Goal: Task Accomplishment & Management: Use online tool/utility

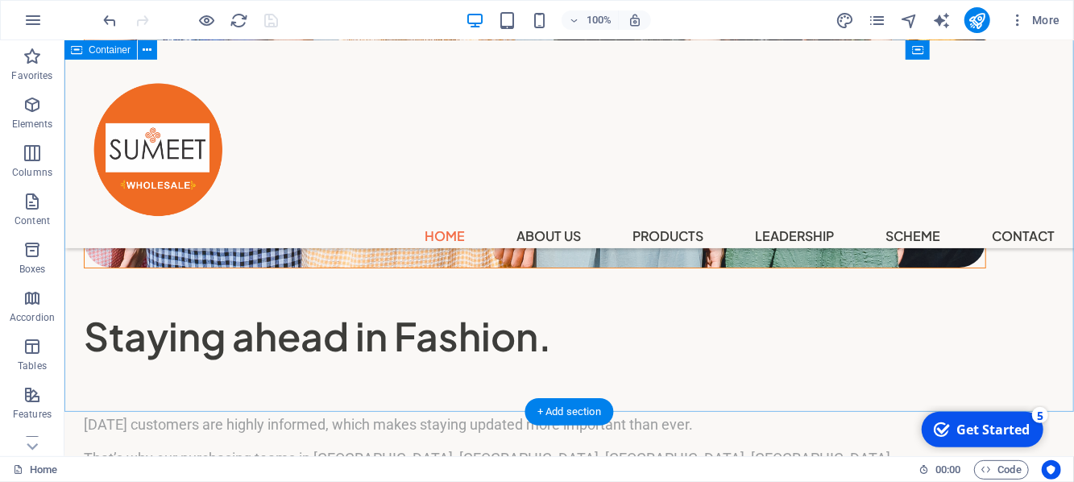
scroll to position [3159, 0]
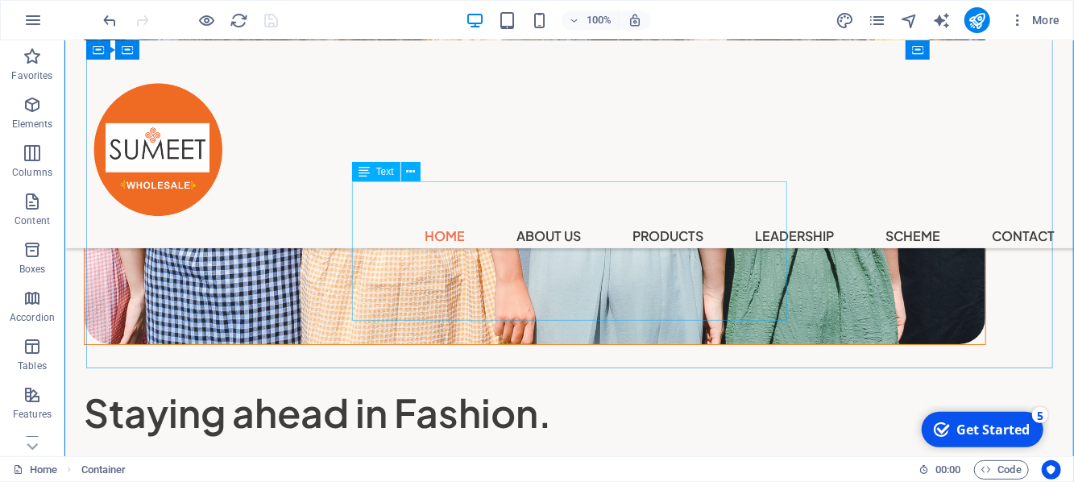
scroll to position [3074, 0]
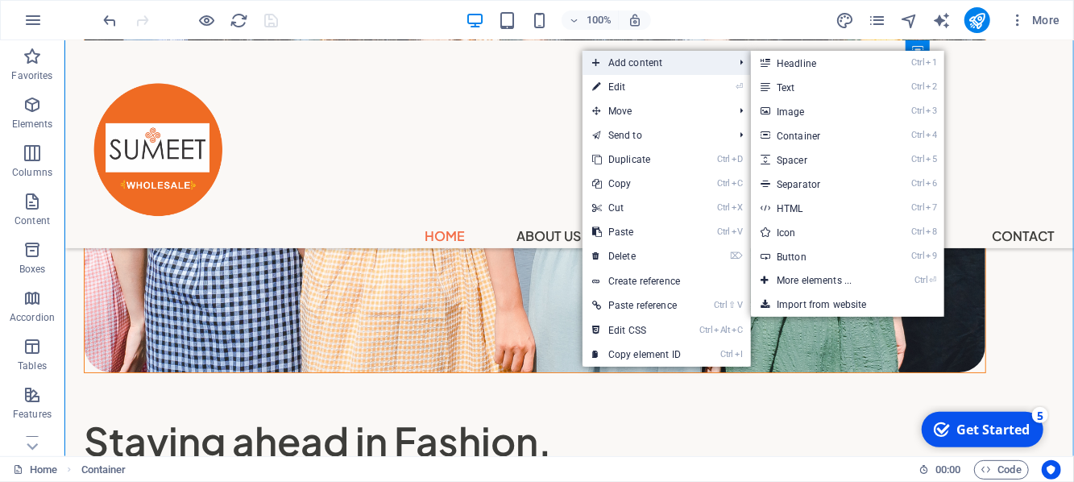
click at [646, 60] on span "Add content" at bounding box center [655, 63] width 144 height 24
click at [820, 160] on link "Ctrl 5 Spacer" at bounding box center [817, 159] width 133 height 24
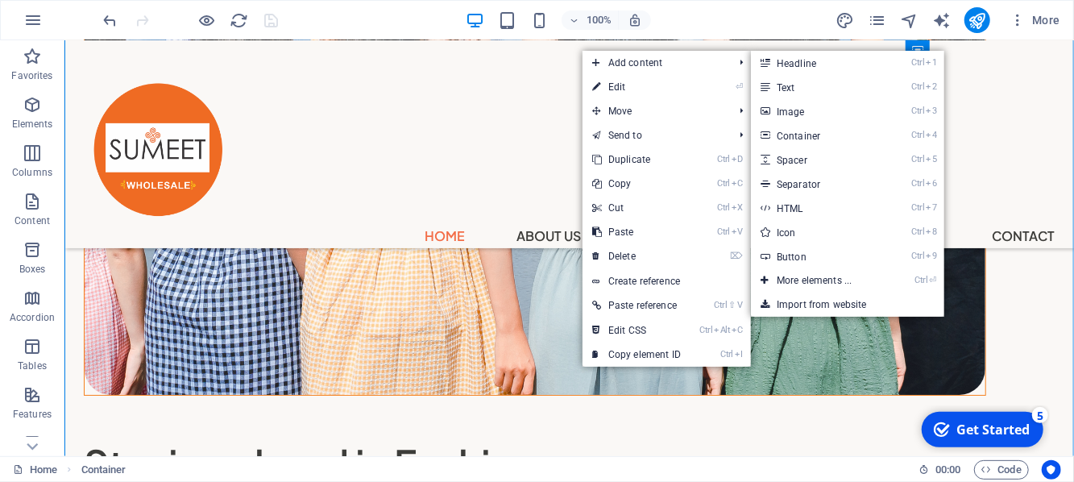
select select "px"
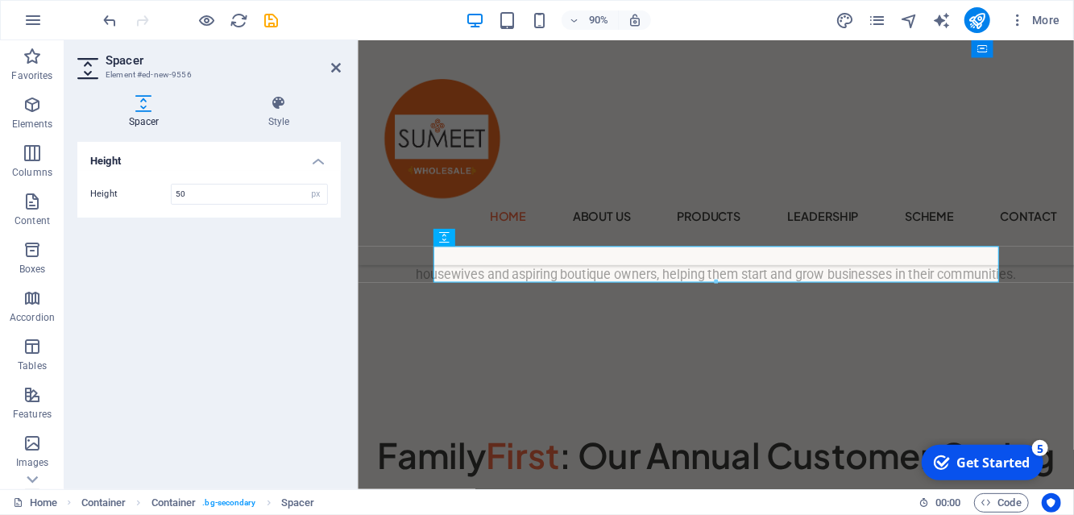
scroll to position [2974, 0]
